Goal: Task Accomplishment & Management: Use online tool/utility

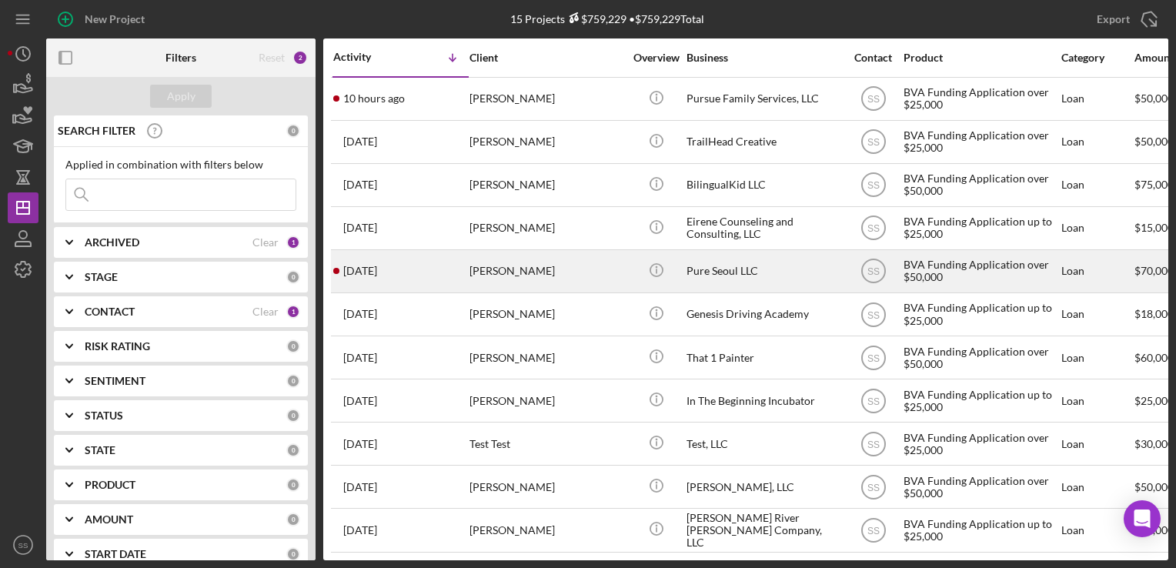
click at [473, 263] on div "[PERSON_NAME]" at bounding box center [546, 271] width 154 height 41
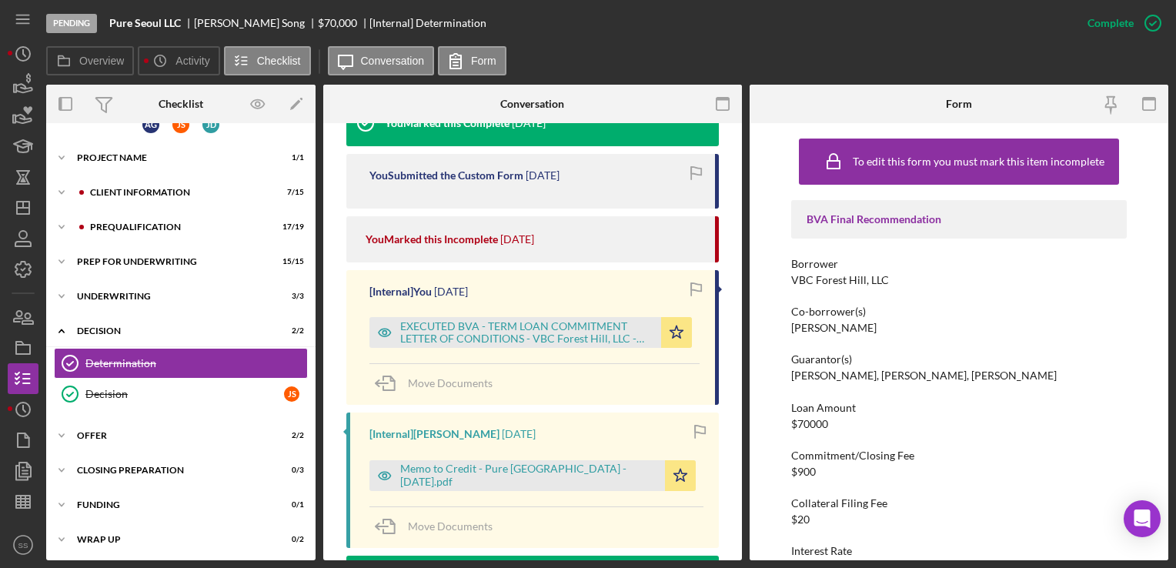
scroll to position [588, 0]
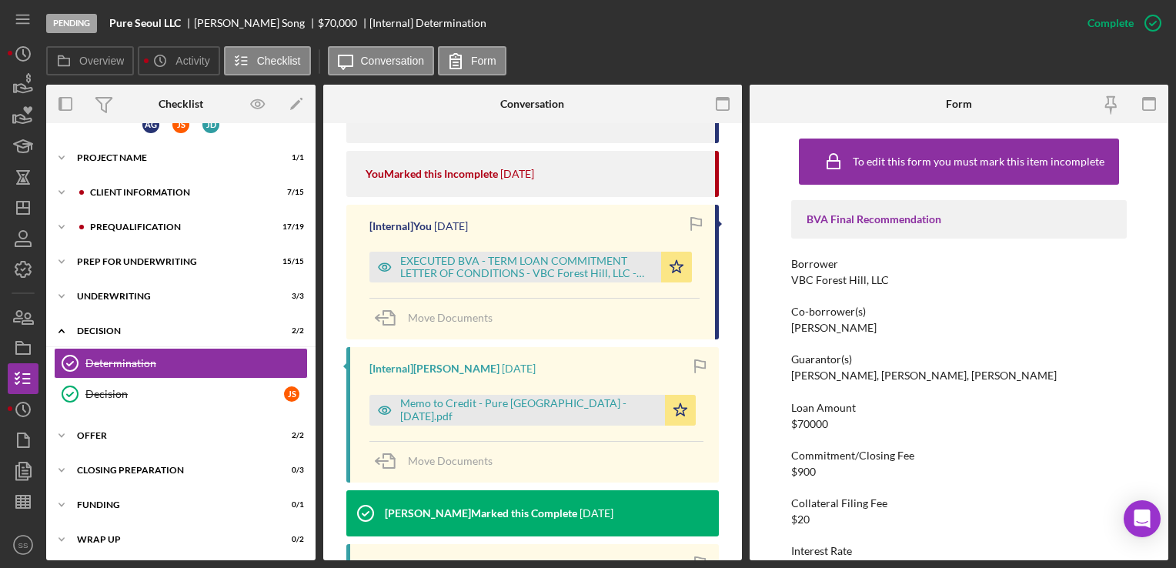
click at [501, 402] on div "Memo to Credit - Pure [GEOGRAPHIC_DATA] - [DATE].pdf" at bounding box center [528, 409] width 257 height 25
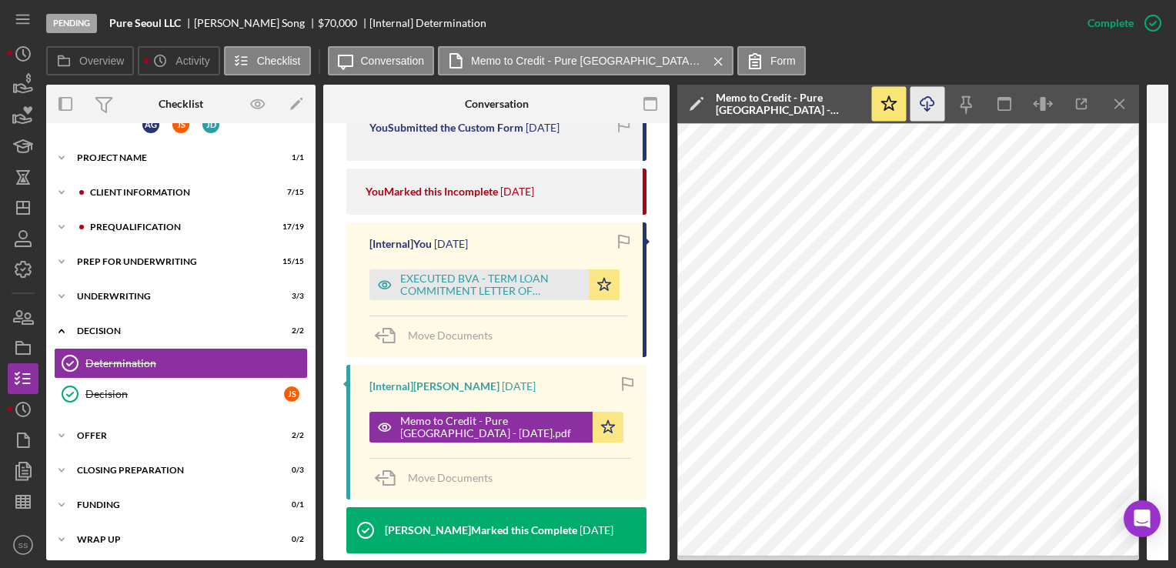
click at [930, 103] on icon "Icon/Download" at bounding box center [927, 104] width 35 height 35
click at [35, 197] on icon "Icon/Dashboard" at bounding box center [23, 208] width 38 height 38
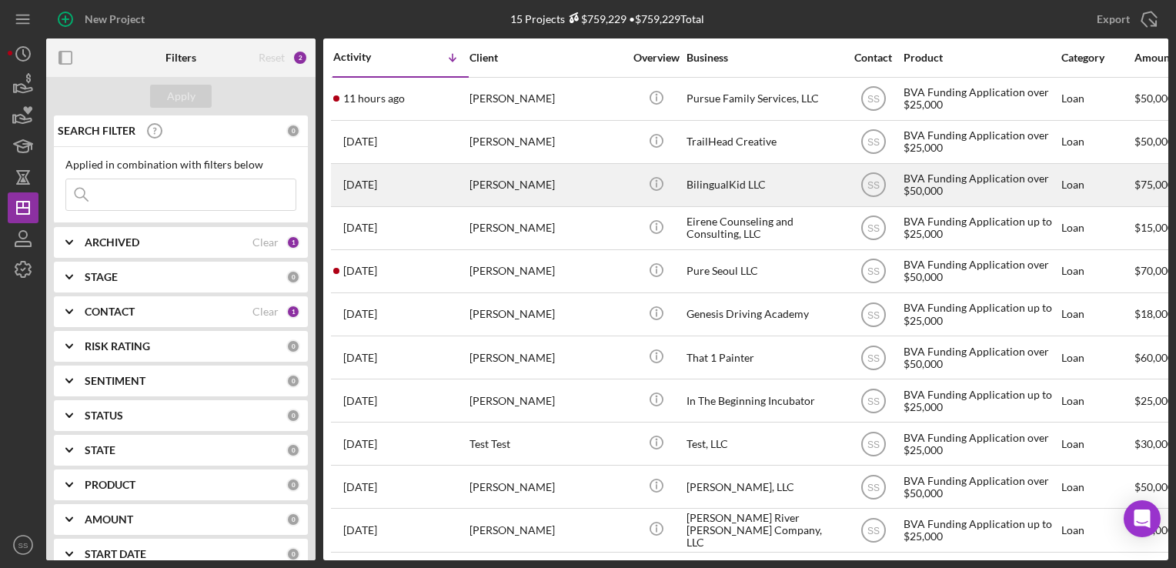
click at [526, 189] on div "[PERSON_NAME]" at bounding box center [546, 185] width 154 height 41
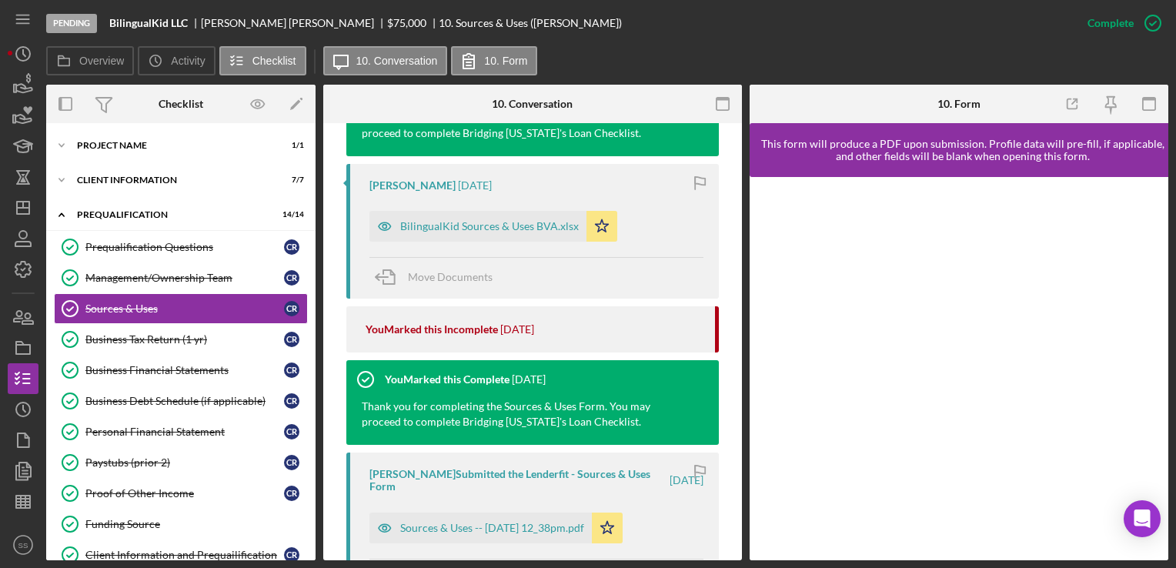
scroll to position [584, 0]
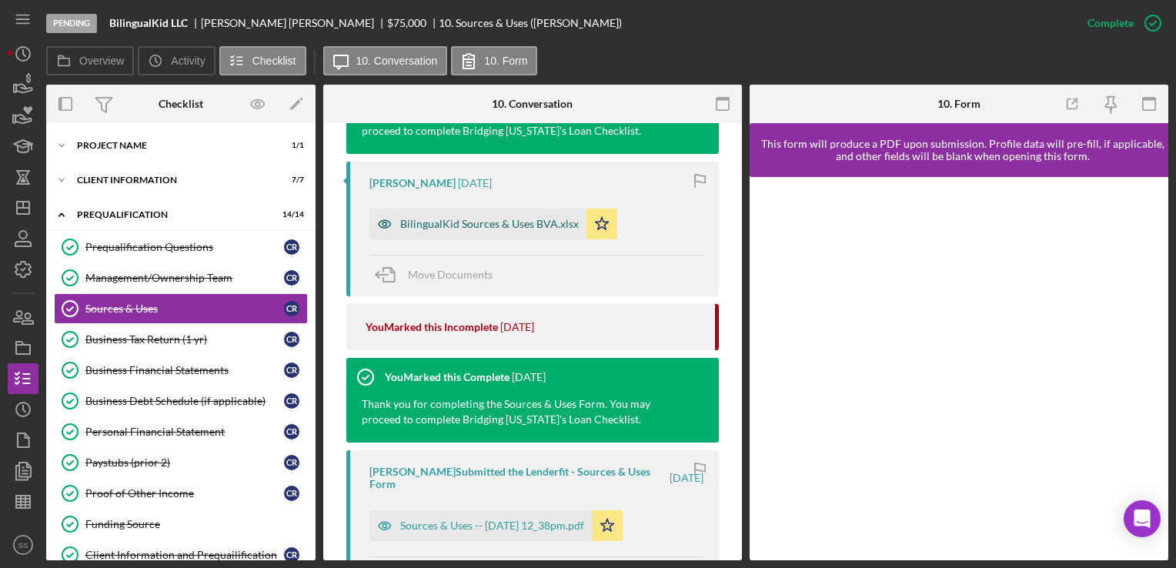
click at [539, 229] on div "BilingualKid Sources & Uses BVA.xlsx" at bounding box center [477, 224] width 217 height 31
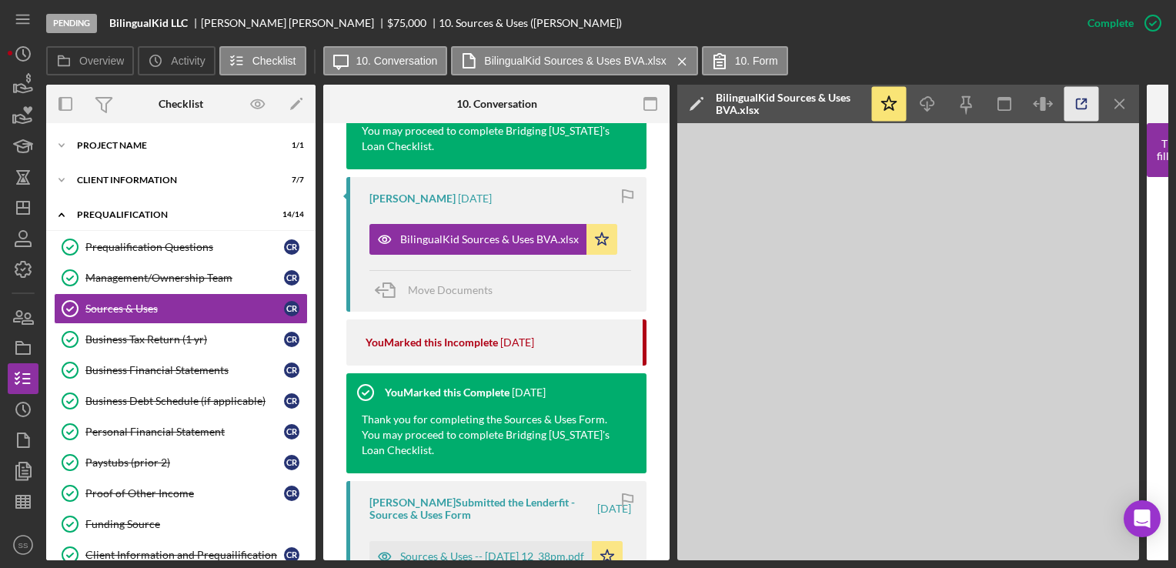
click at [1080, 99] on icon "button" at bounding box center [1081, 104] width 35 height 35
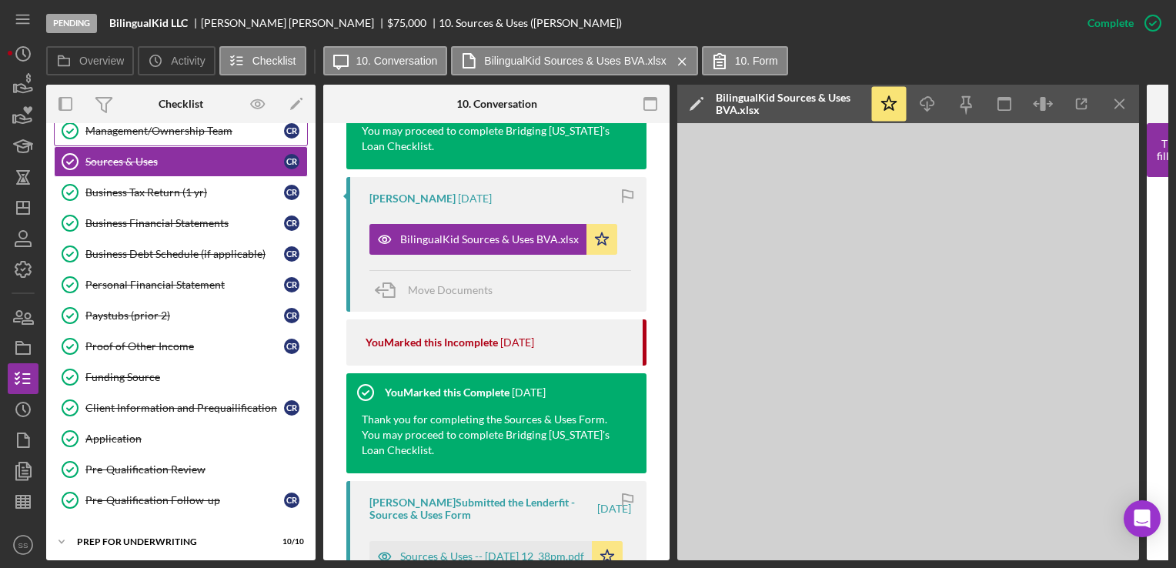
scroll to position [359, 0]
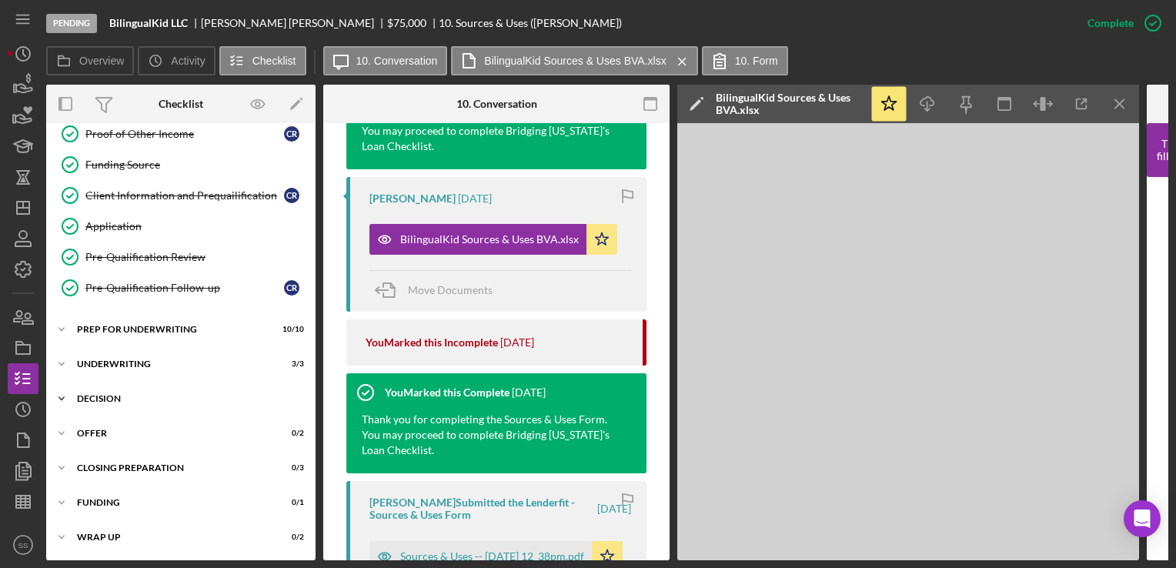
click at [126, 409] on div "Icon/Expander Decision 1 / 2" at bounding box center [180, 398] width 269 height 31
click at [126, 396] on div "Decision" at bounding box center [186, 398] width 219 height 9
click at [124, 396] on div "Decision" at bounding box center [186, 398] width 219 height 9
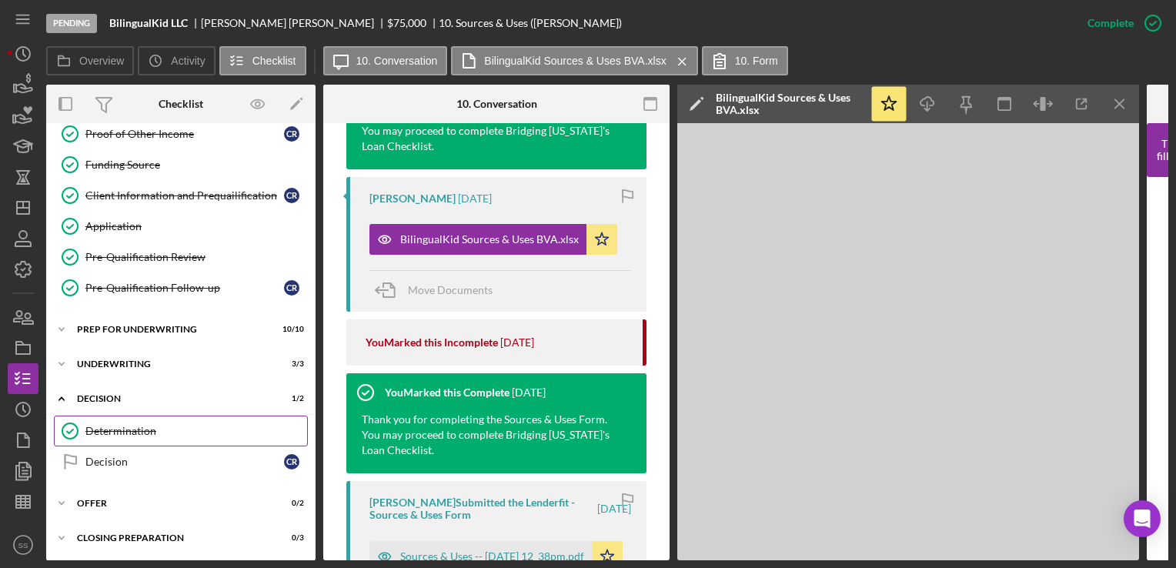
click at [125, 426] on div "Determination" at bounding box center [196, 431] width 222 height 12
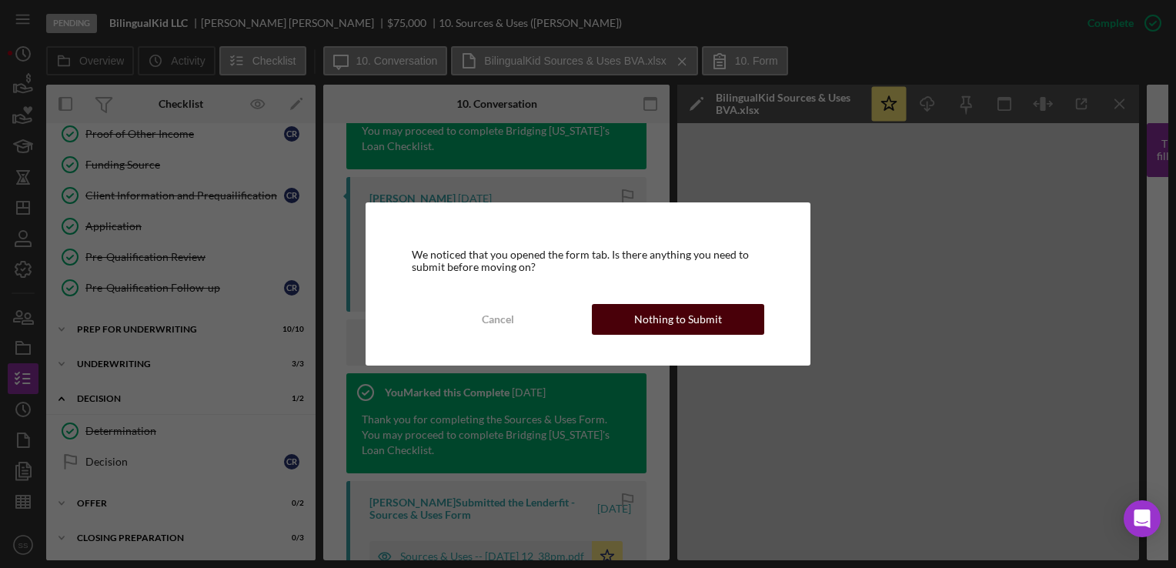
click at [735, 331] on button "Nothing to Submit" at bounding box center [678, 319] width 172 height 31
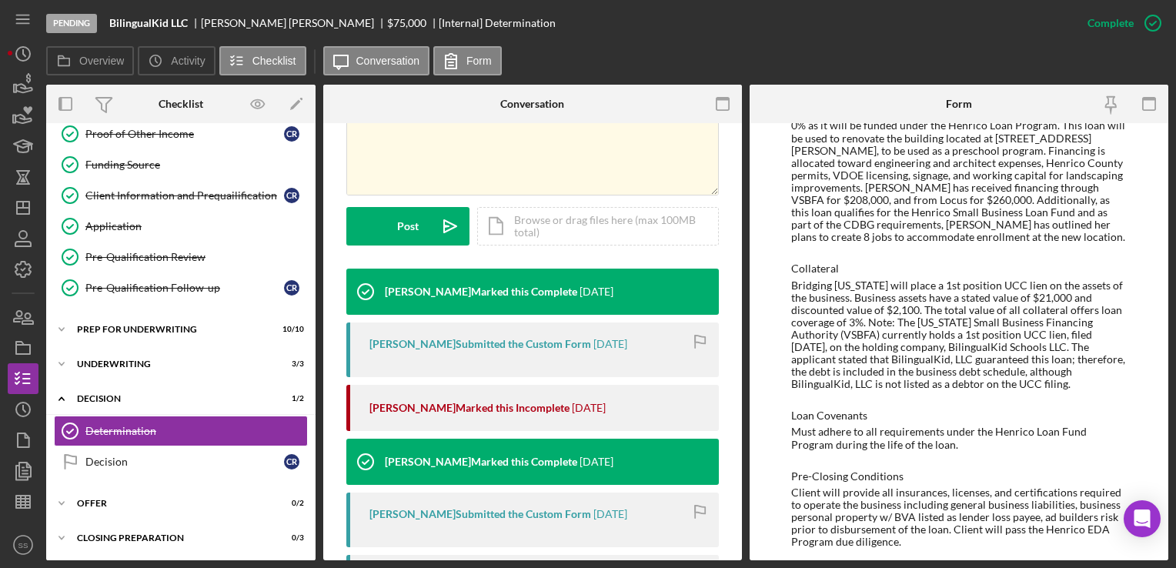
scroll to position [1014, 0]
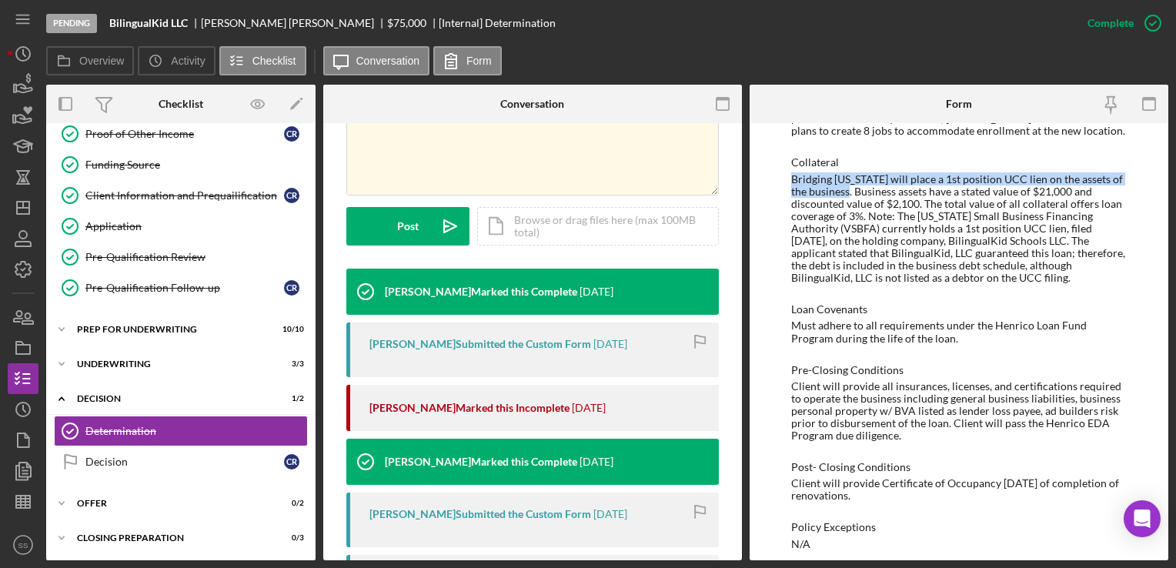
drag, startPoint x: 789, startPoint y: 161, endPoint x: 836, endPoint y: 181, distance: 51.0
click at [836, 181] on div "To edit this form you must mark this item incomplete BVA Final Recommendation B…" at bounding box center [959, 341] width 419 height 437
copy div "Bridging [US_STATE] will place a 1st position UCC lien on the assets of the bus…"
